Goal: Navigation & Orientation: Find specific page/section

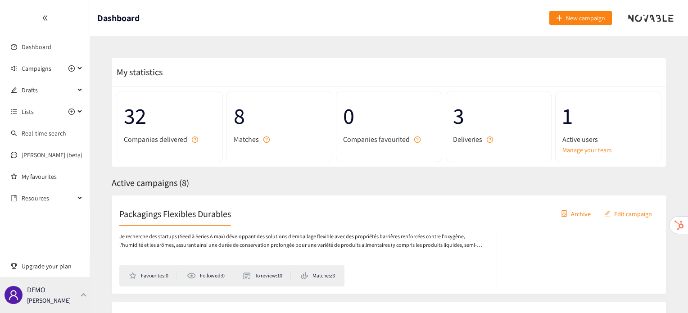
click at [76, 286] on div "DEMO [PERSON_NAME]" at bounding box center [45, 295] width 90 height 36
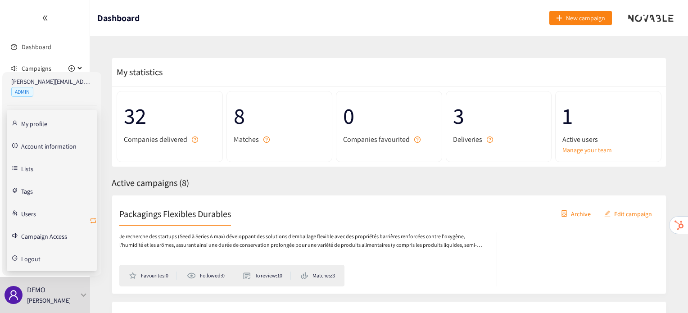
click at [90, 219] on icon "retweet" at bounding box center [92, 220] width 5 height 5
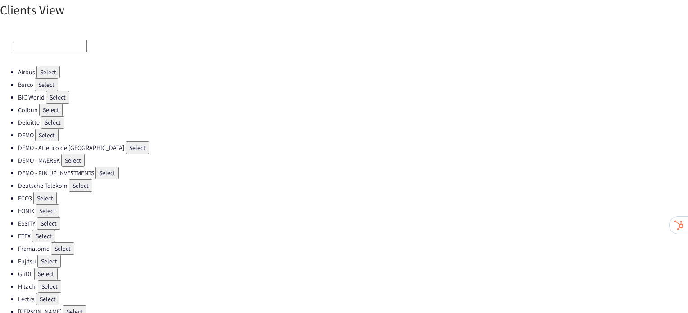
scroll to position [254, 0]
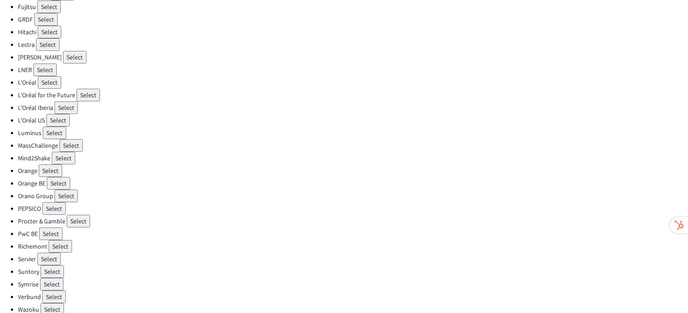
click at [52, 202] on button "Select" at bounding box center [53, 208] width 23 height 13
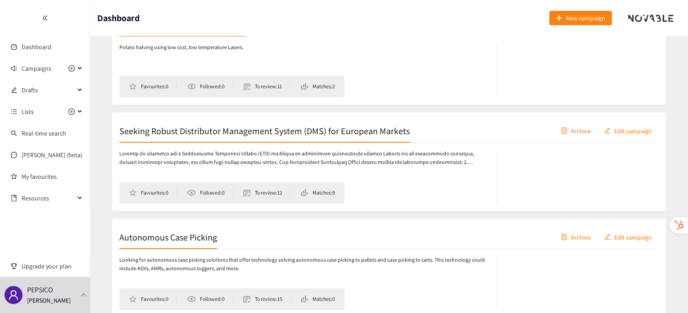
scroll to position [1578, 0]
